Goal: Task Accomplishment & Management: Manage account settings

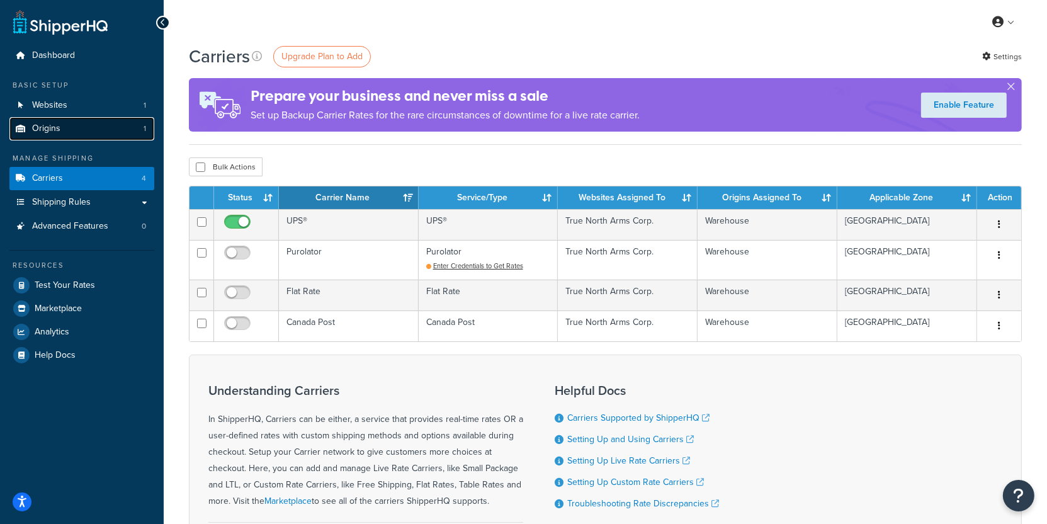
click at [122, 128] on link "Origins 1" at bounding box center [81, 128] width 145 height 23
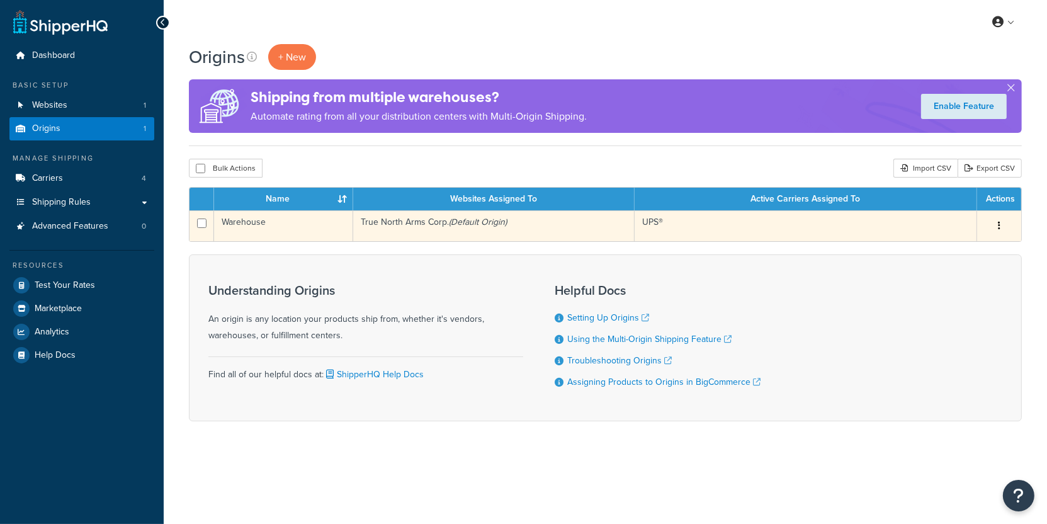
click at [333, 230] on td "Warehouse" at bounding box center [283, 225] width 139 height 31
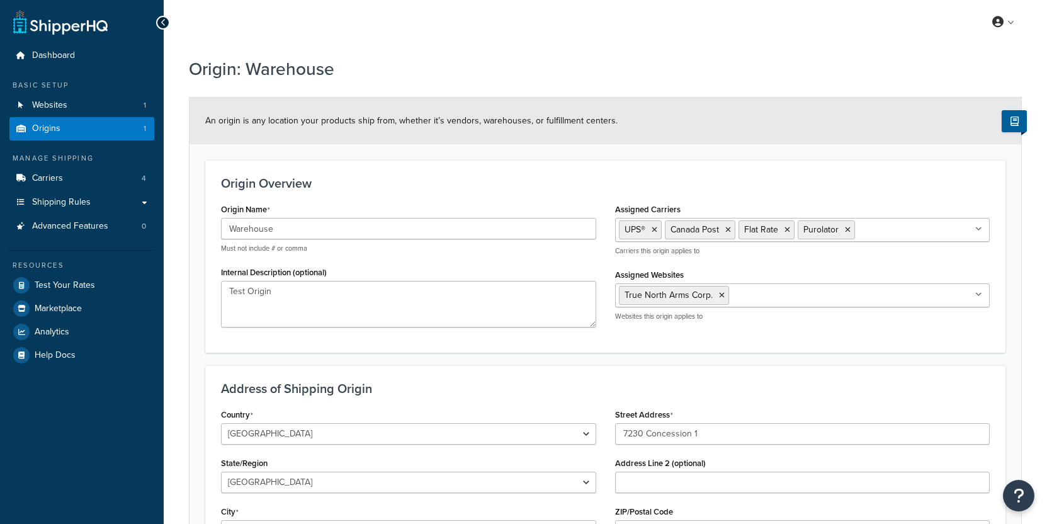
select select "1039"
select select "69"
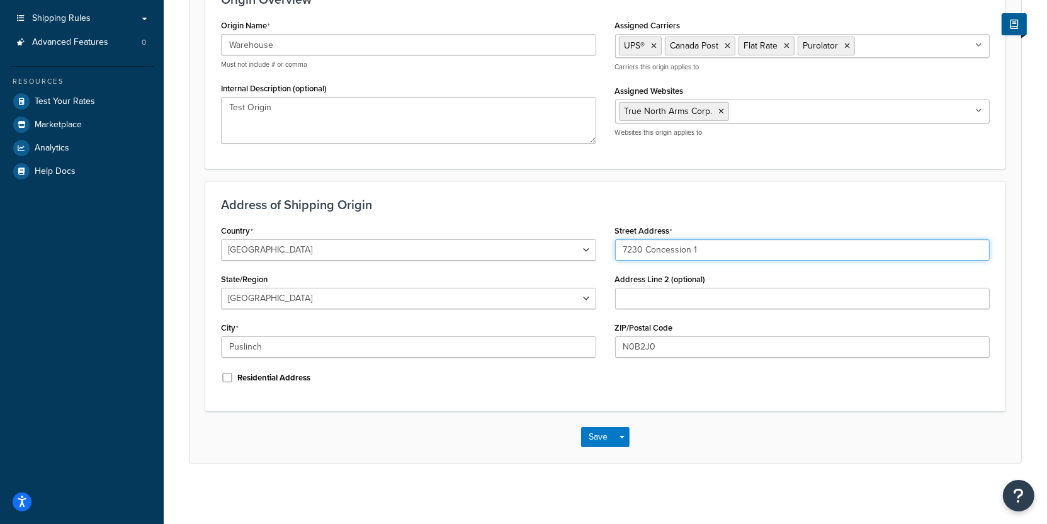
click at [662, 253] on input "7230 Concession 1" at bounding box center [802, 249] width 375 height 21
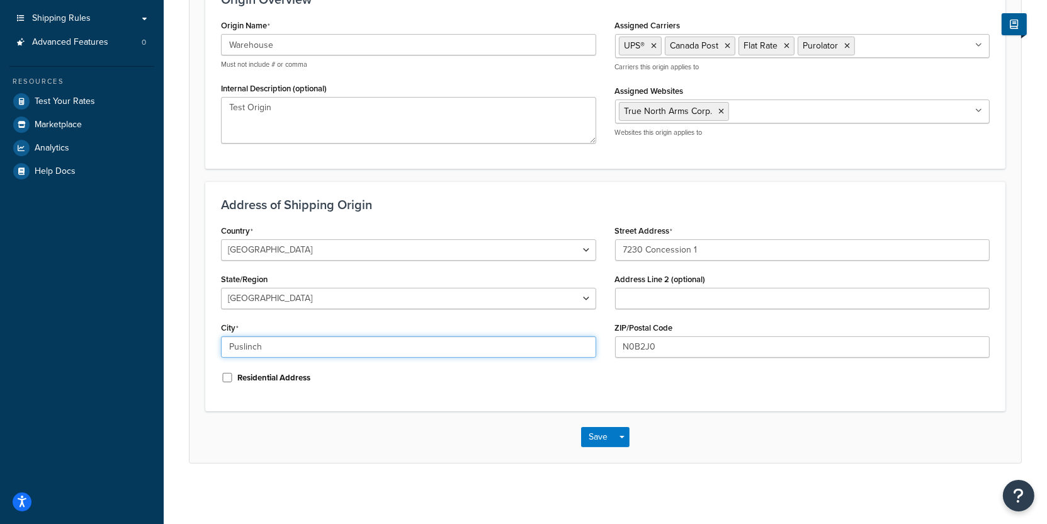
click at [397, 351] on input "Puslinch" at bounding box center [408, 346] width 375 height 21
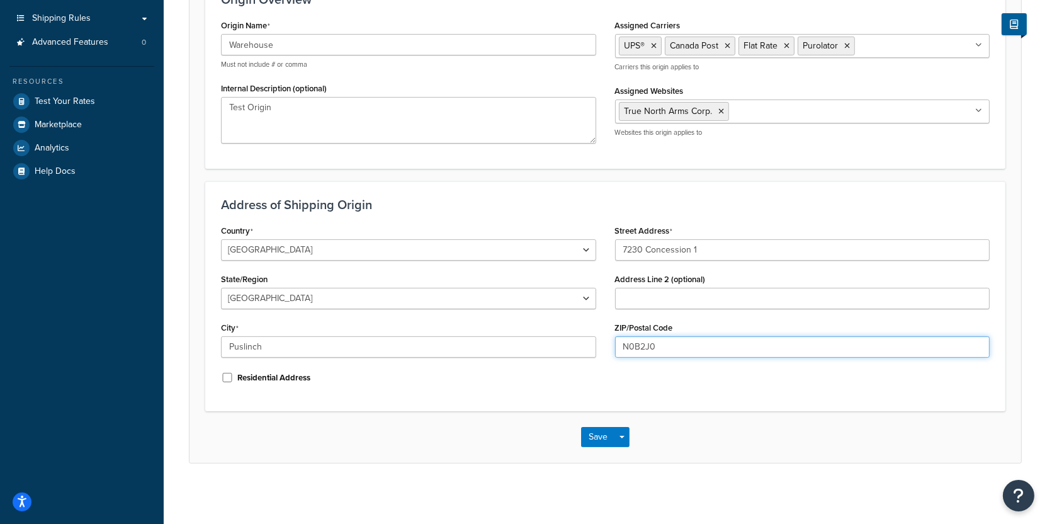
click at [669, 355] on input "N0B2J0" at bounding box center [802, 346] width 375 height 21
click at [639, 349] on input "N0B2J0" at bounding box center [802, 346] width 375 height 21
type input "N0B 2J0"
click at [623, 439] on button "Save Dropdown" at bounding box center [622, 437] width 15 height 20
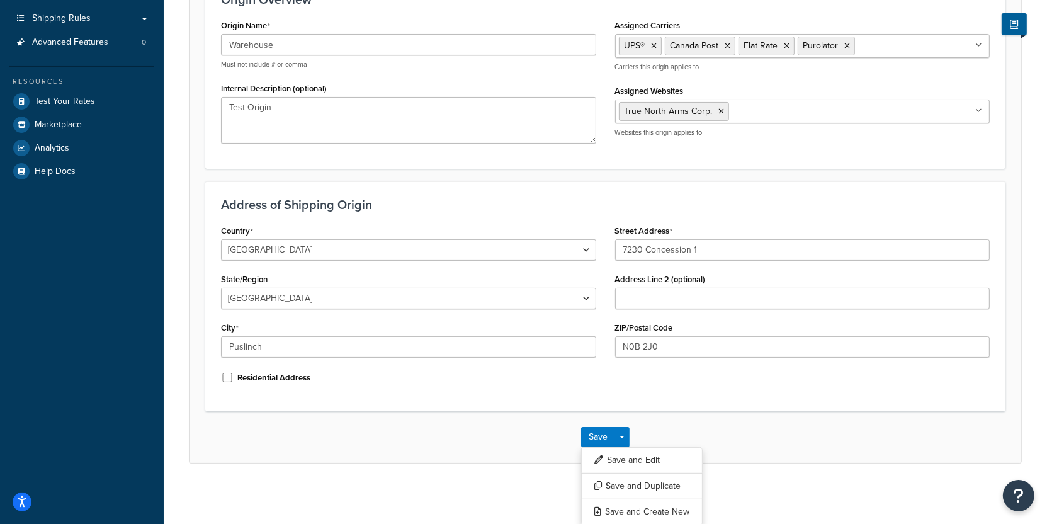
click at [664, 200] on h3 "Address of Shipping Origin" at bounding box center [605, 205] width 769 height 14
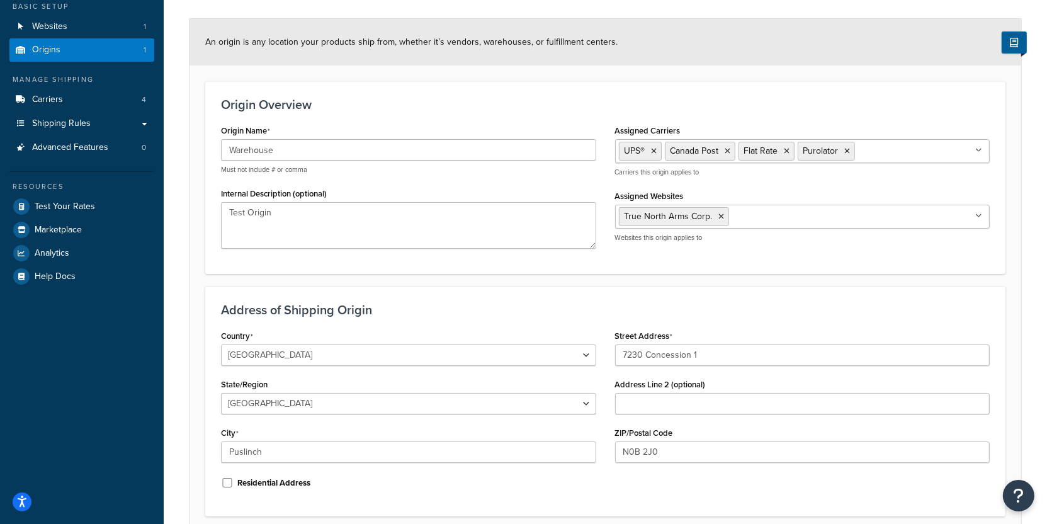
scroll to position [76, 0]
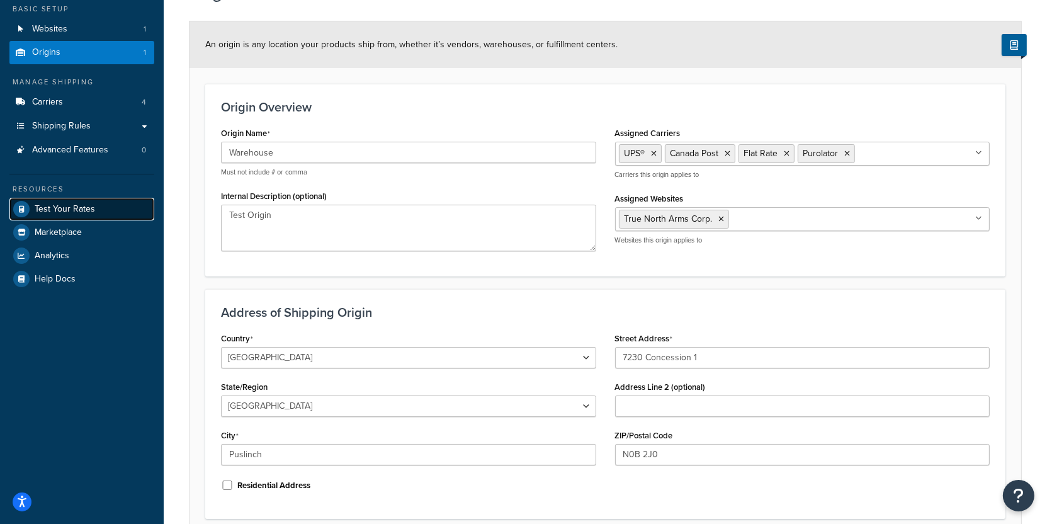
click at [128, 208] on link "Test Your Rates" at bounding box center [81, 209] width 145 height 23
